Goal: Information Seeking & Learning: Find contact information

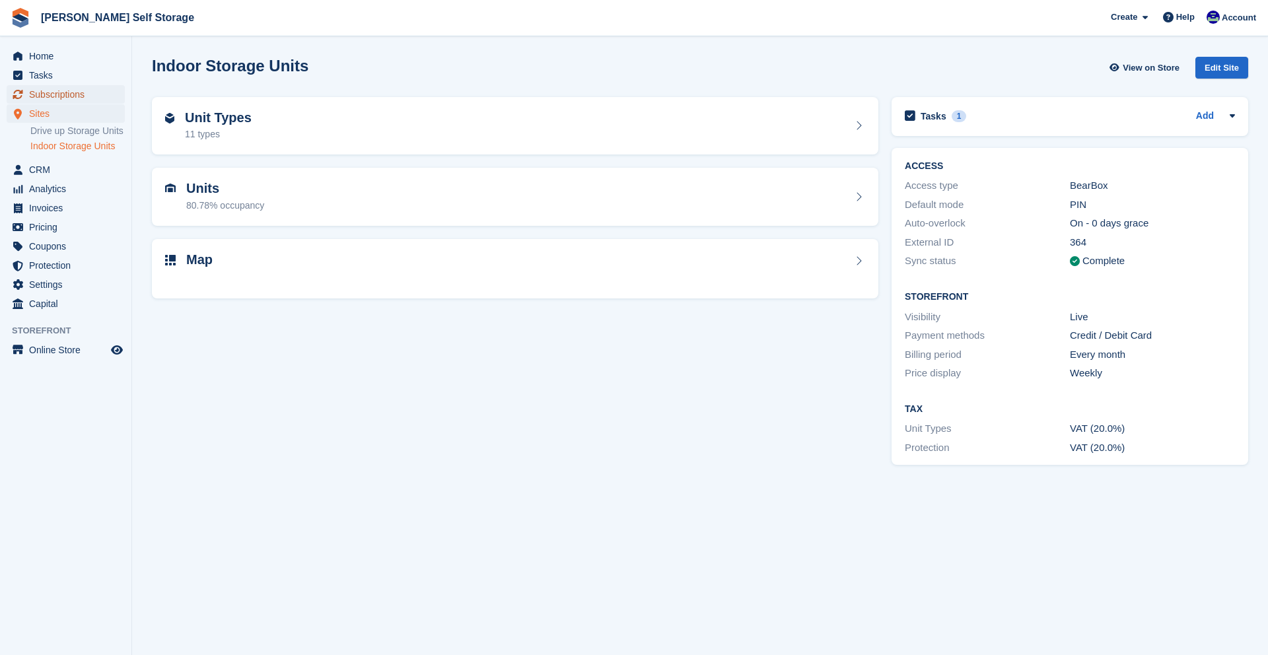
click at [39, 96] on span "Subscriptions" at bounding box center [68, 94] width 79 height 18
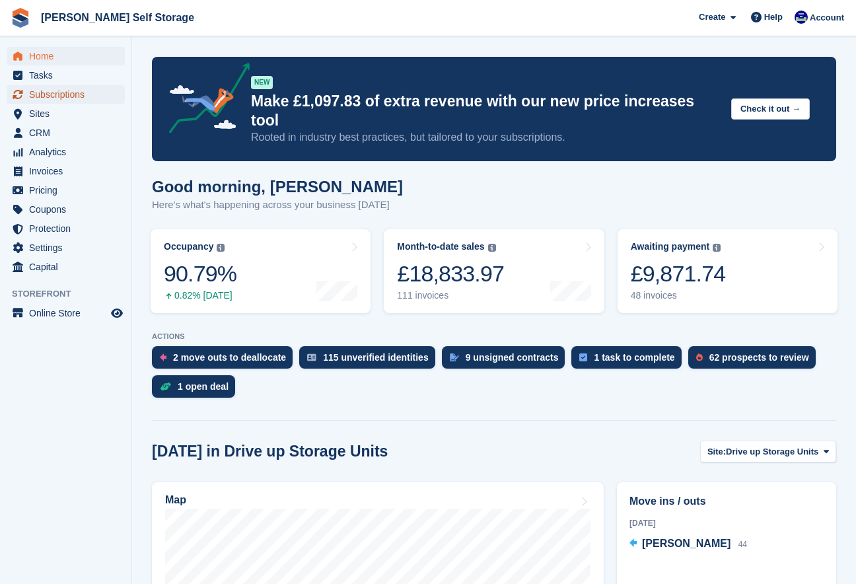
click at [59, 95] on span "Subscriptions" at bounding box center [68, 94] width 79 height 18
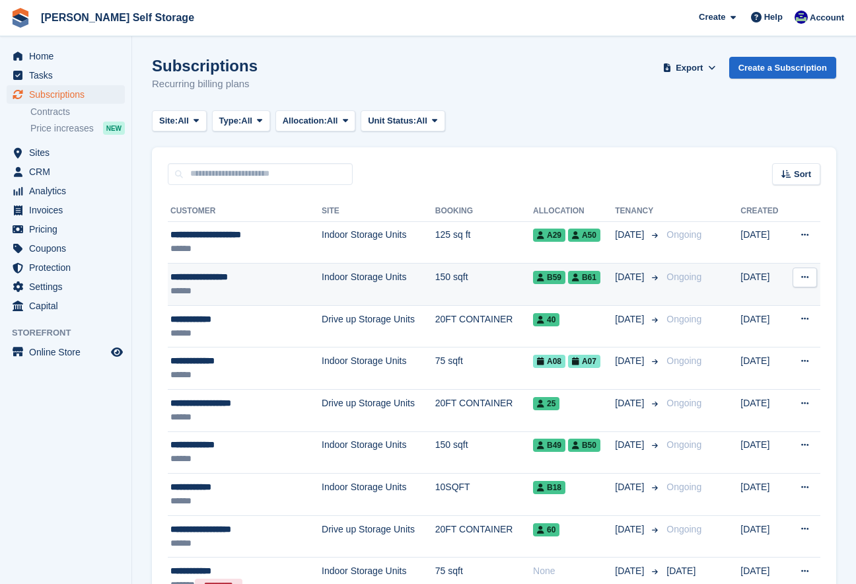
click at [185, 274] on div "**********" at bounding box center [232, 277] width 124 height 14
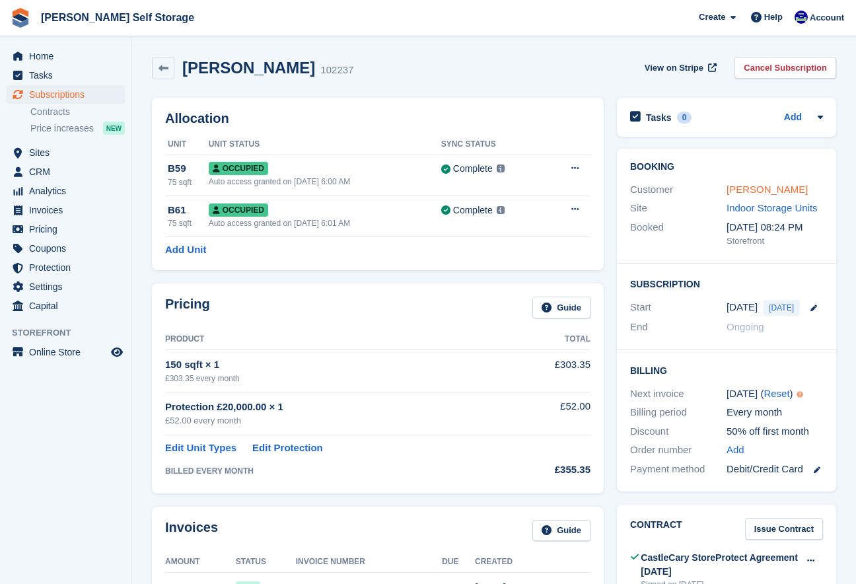
click at [750, 194] on link "[PERSON_NAME]" at bounding box center [767, 189] width 81 height 11
